Goal: Obtain resource: Download file/media

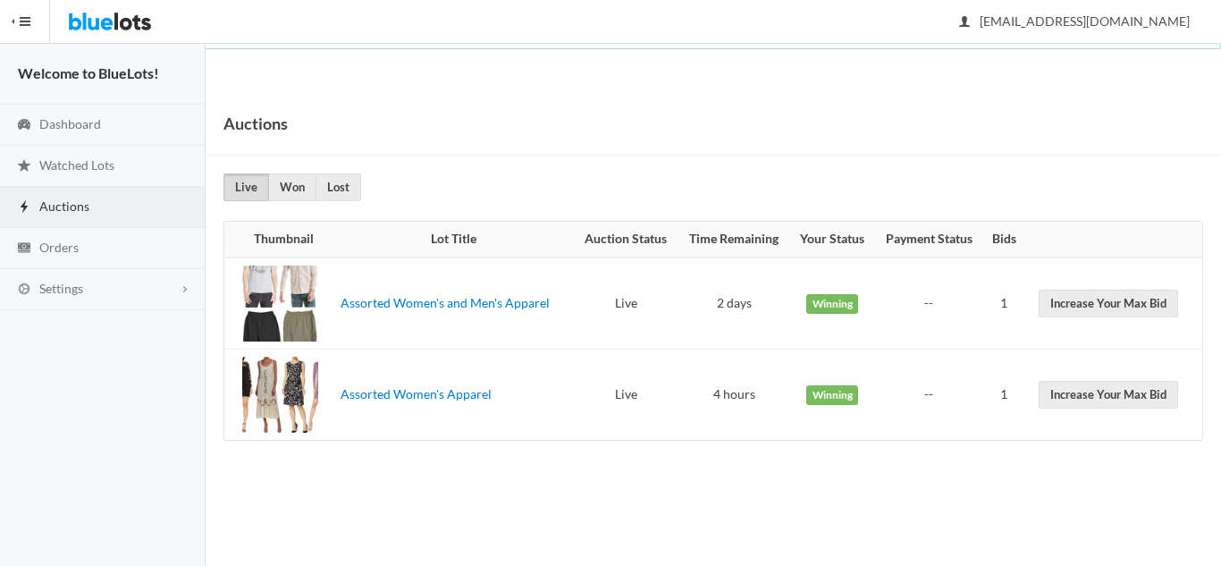
click at [287, 403] on div at bounding box center [280, 395] width 76 height 76
click at [302, 323] on div at bounding box center [280, 303] width 76 height 76
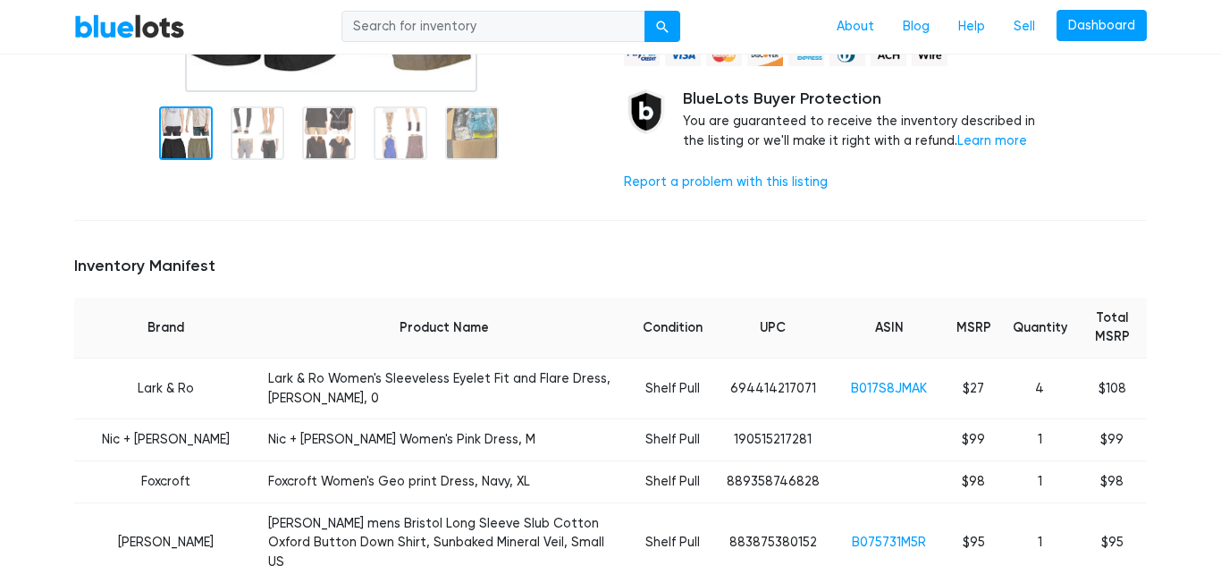
scroll to position [527, 0]
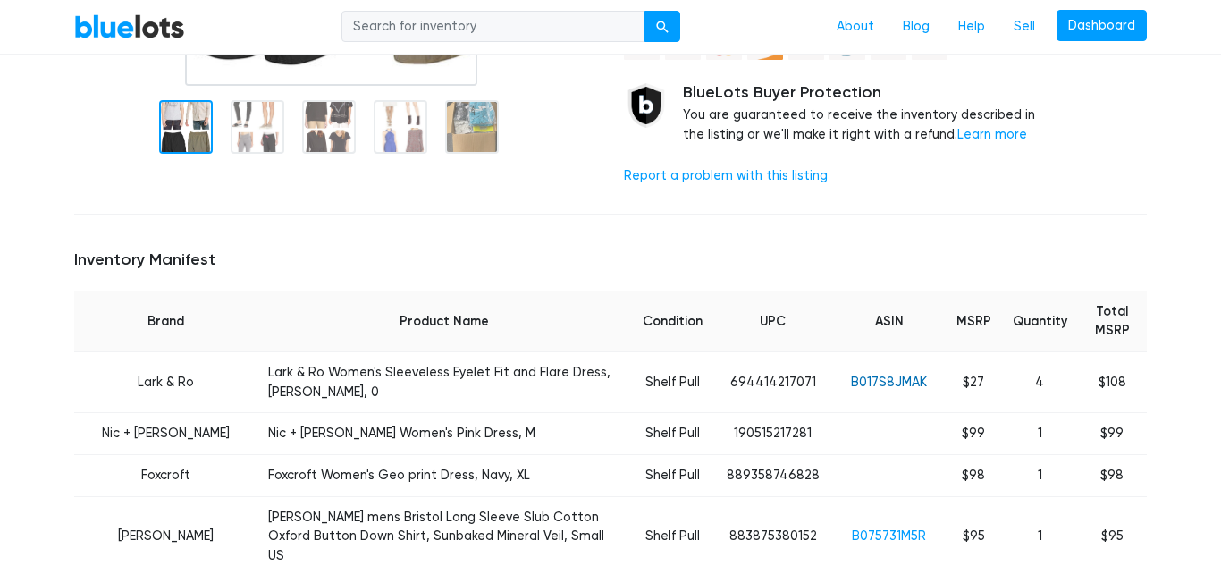
click at [881, 374] on link "B017S8JMAK" at bounding box center [889, 381] width 76 height 15
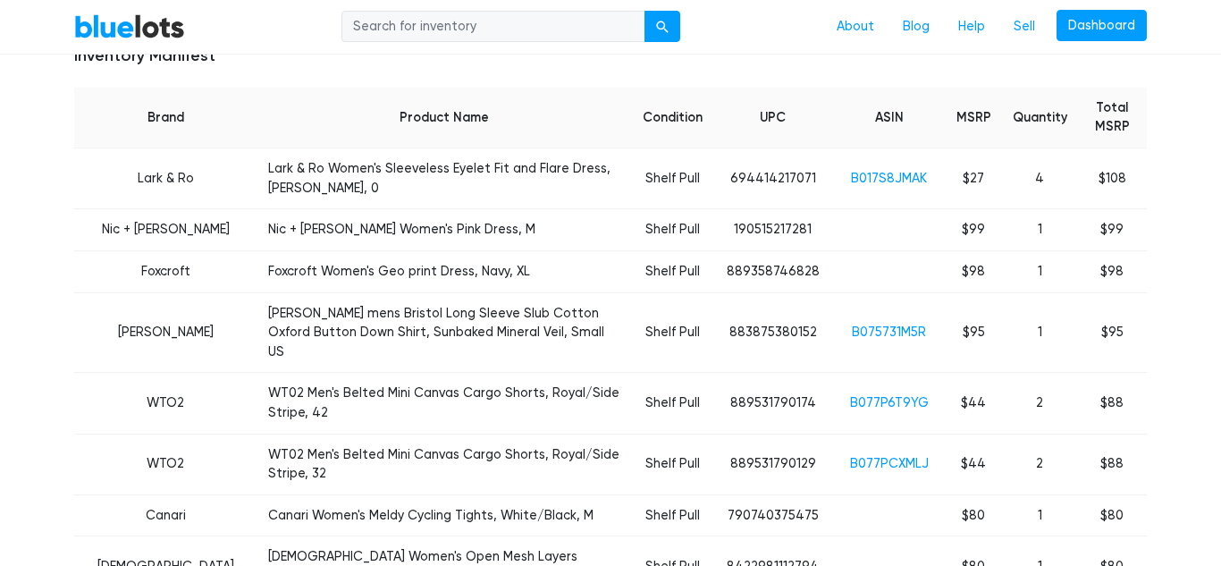
scroll to position [736, 0]
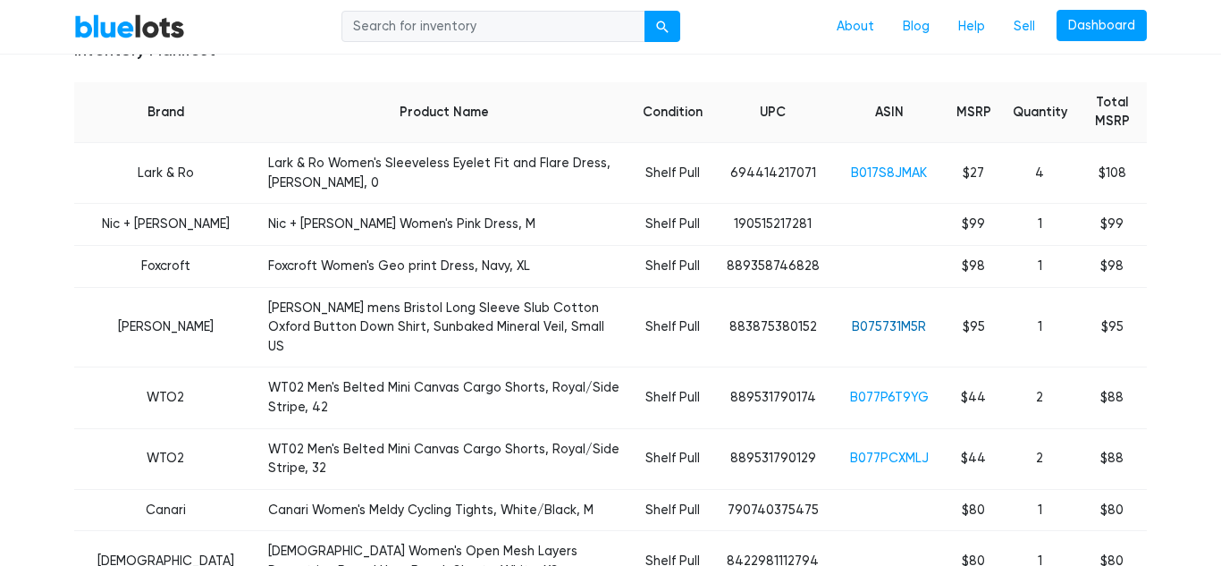
click at [886, 319] on link "B075731M5R" at bounding box center [889, 326] width 74 height 15
click at [864, 319] on link "B075731M5R" at bounding box center [889, 326] width 74 height 15
click at [894, 390] on link "B077P6T9YG" at bounding box center [889, 397] width 79 height 15
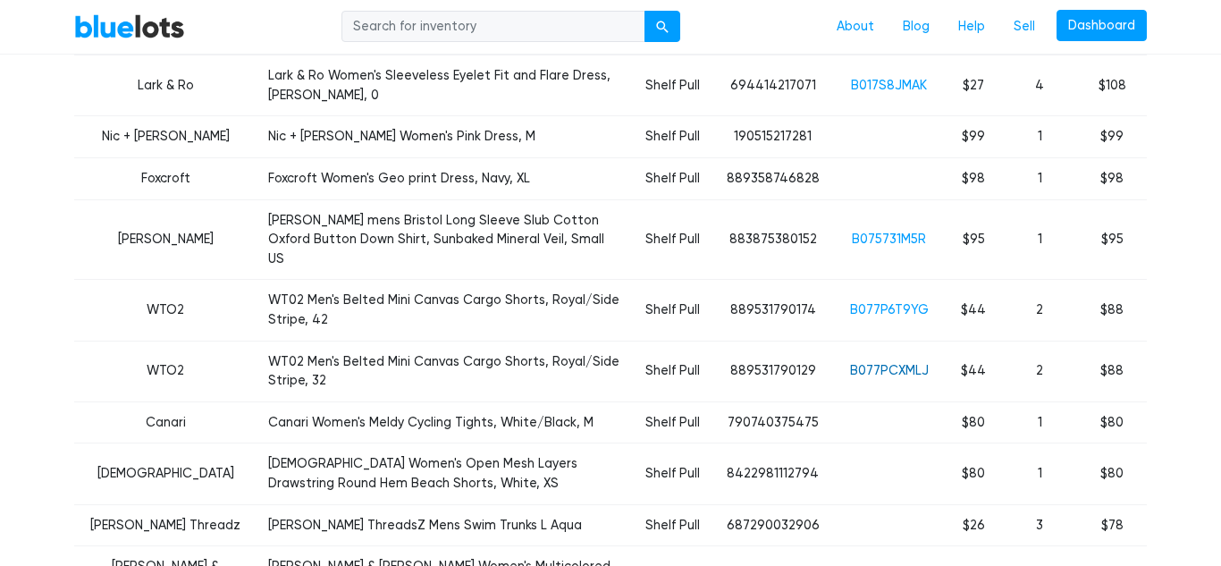
scroll to position [825, 0]
click at [886, 362] on link "B077PCXMLJ" at bounding box center [889, 369] width 79 height 15
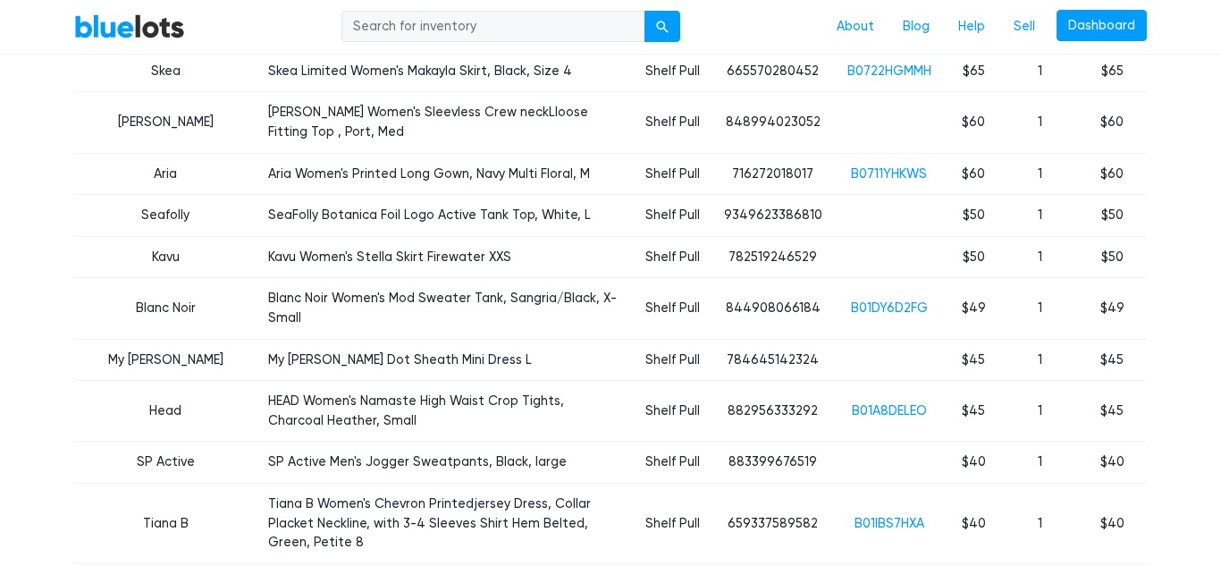
scroll to position [1764, 0]
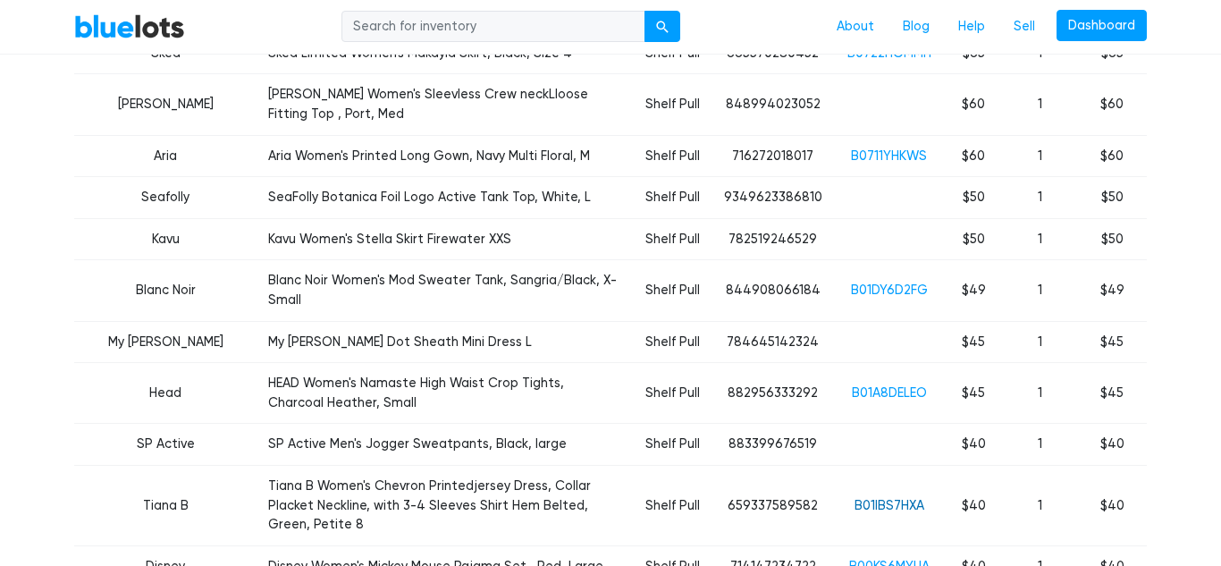
click at [884, 498] on link "B01IBS7HXA" at bounding box center [889, 505] width 70 height 15
click at [731, 424] on td "883399676519" at bounding box center [773, 445] width 120 height 42
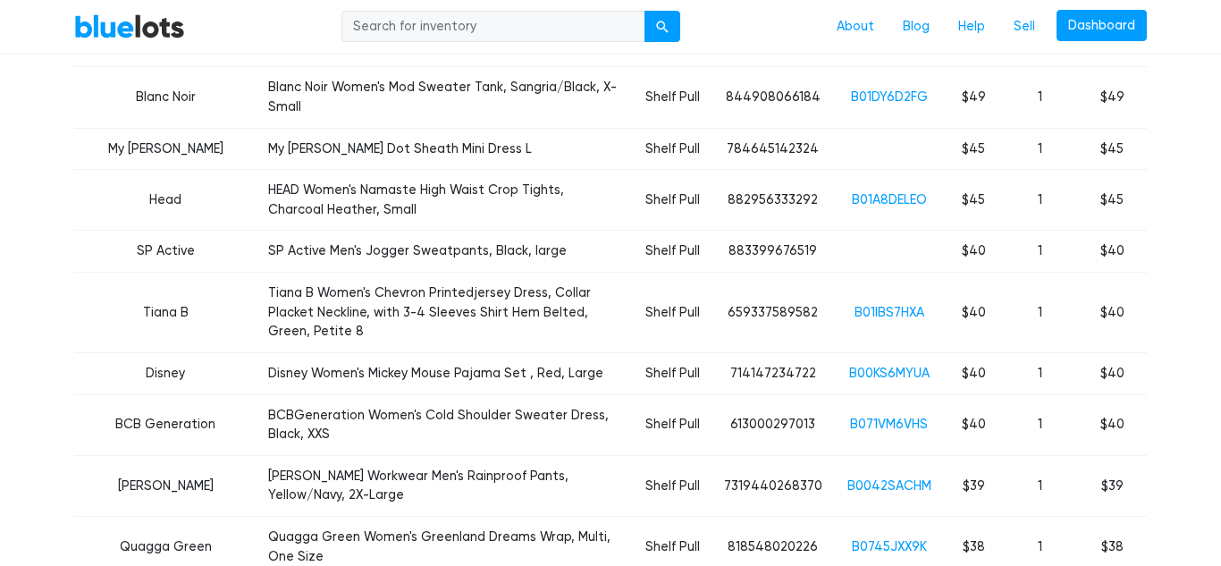
scroll to position [1959, 0]
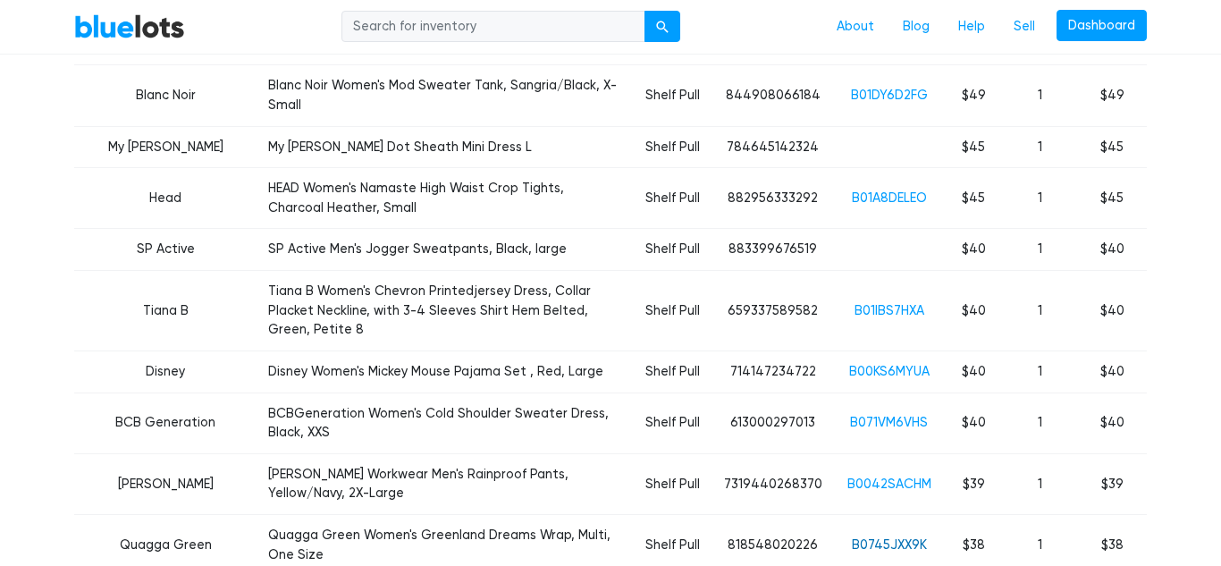
click at [872, 537] on link "B0745JXX9K" at bounding box center [889, 544] width 75 height 15
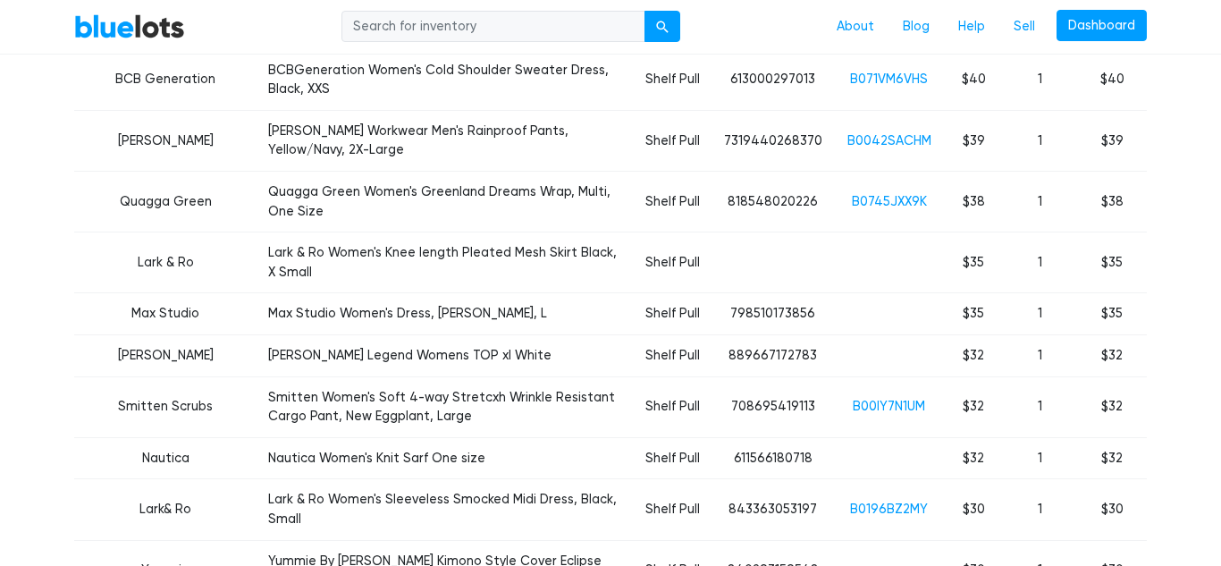
scroll to position [2303, 0]
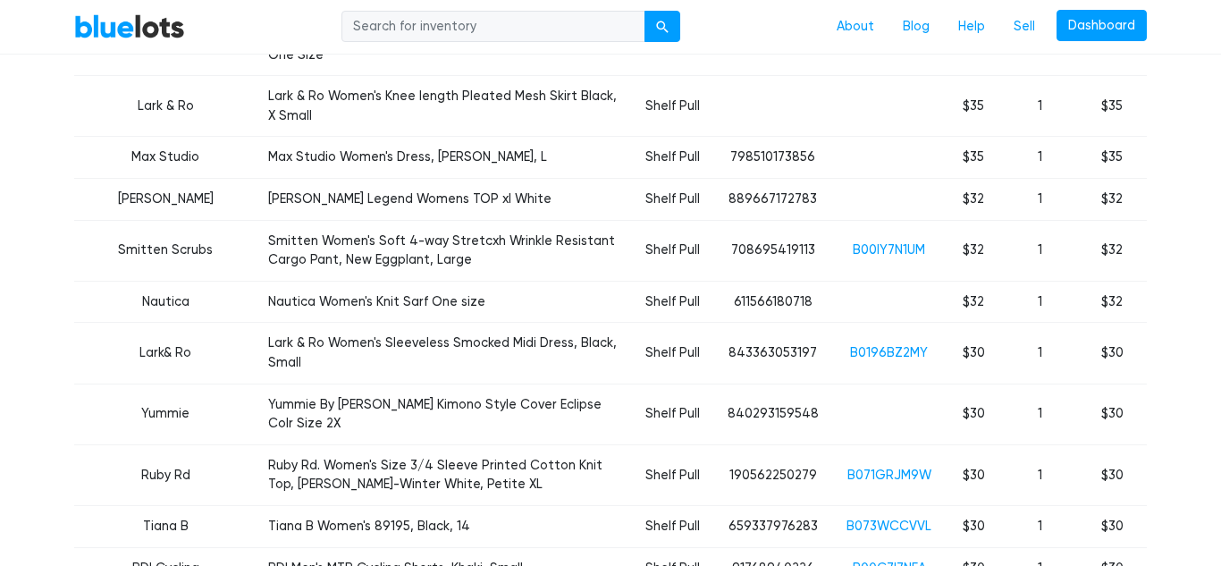
scroll to position [2462, 0]
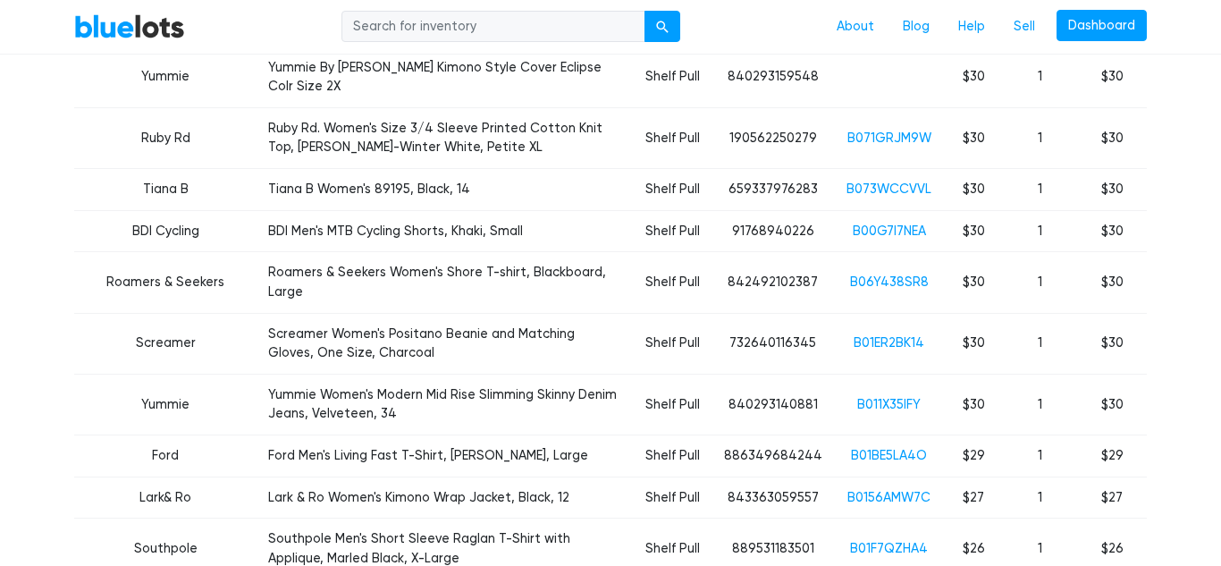
scroll to position [2903, 0]
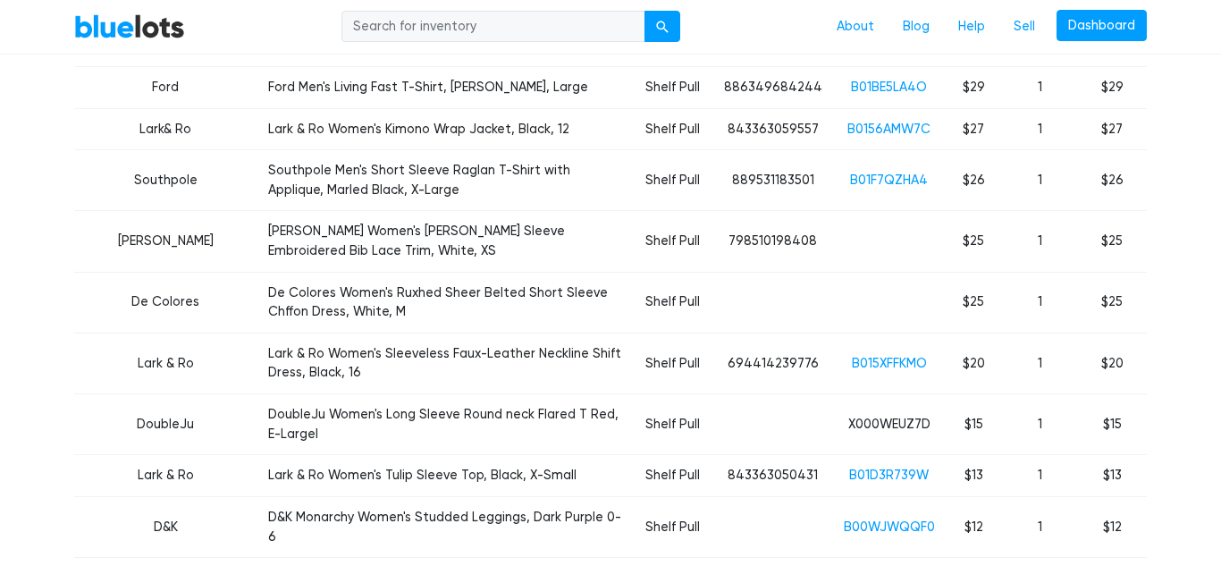
scroll to position [3164, 0]
click at [896, 565] on link "B004EWG6I0" at bounding box center [888, 576] width 81 height 15
